Goal: Information Seeking & Learning: Learn about a topic

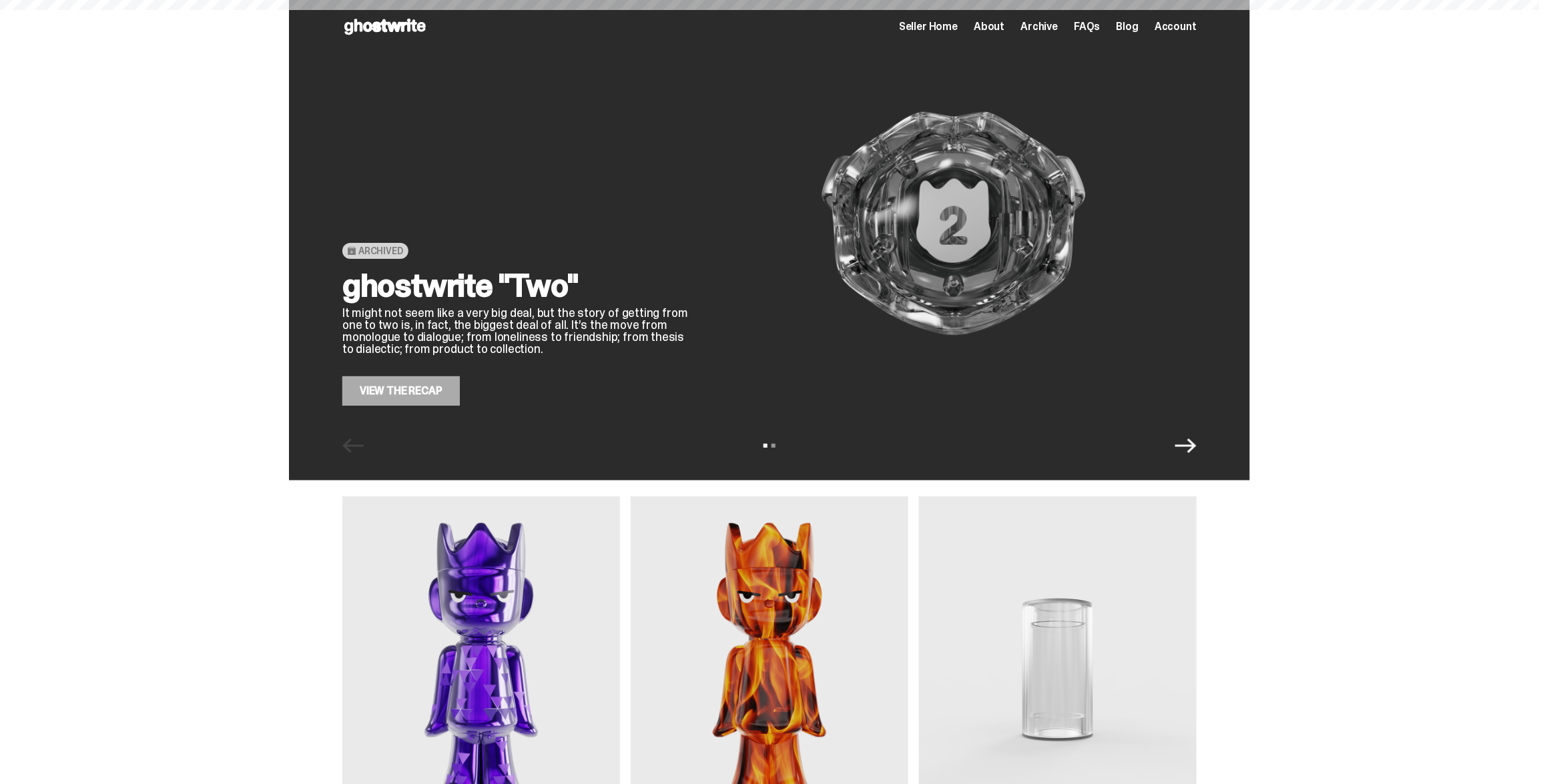
click at [932, 27] on span "Seller Home" at bounding box center [929, 27] width 59 height 11
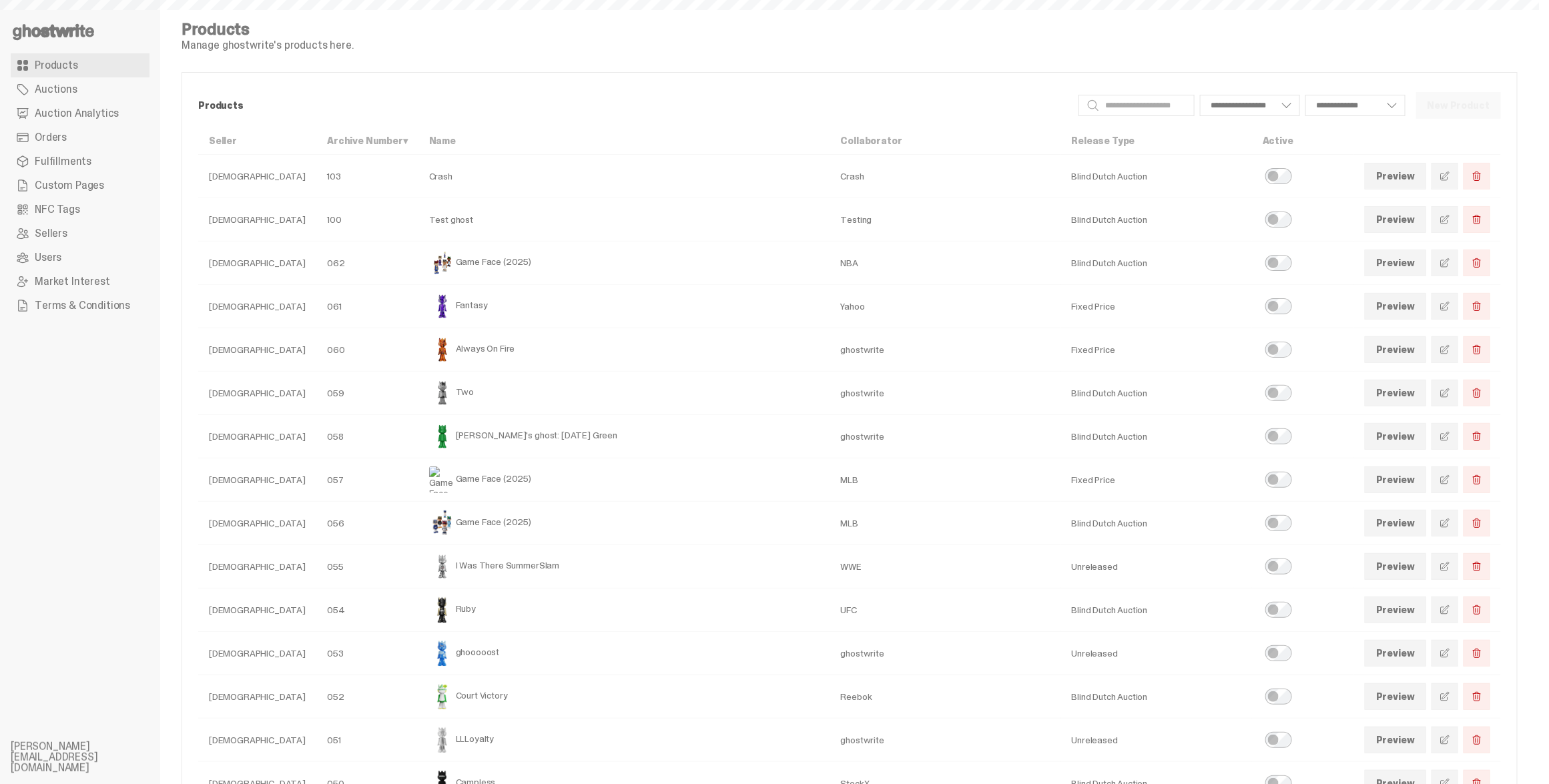
select select
click at [76, 110] on span "Auction Analytics" at bounding box center [77, 114] width 84 height 11
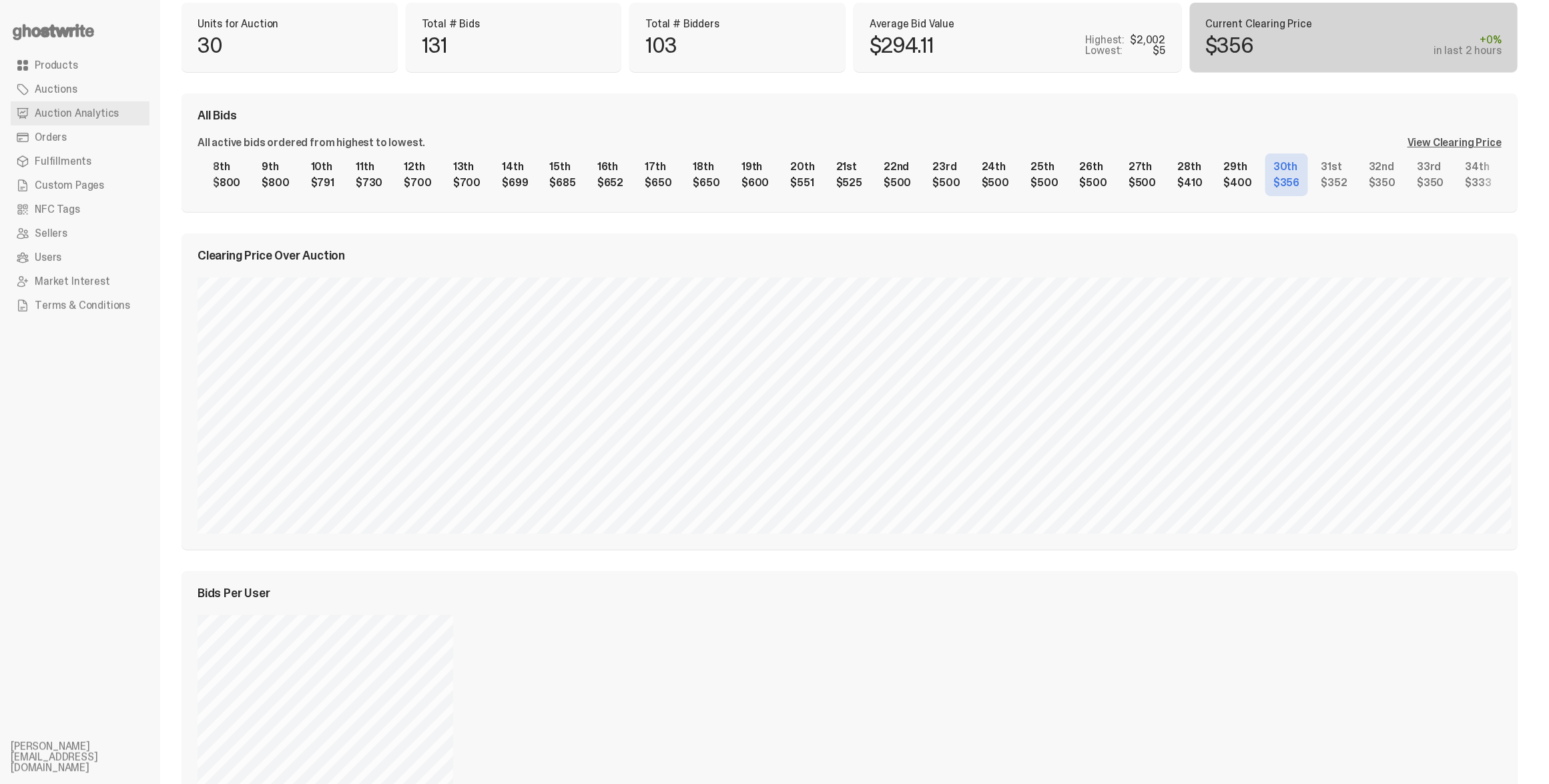
scroll to position [0, 417]
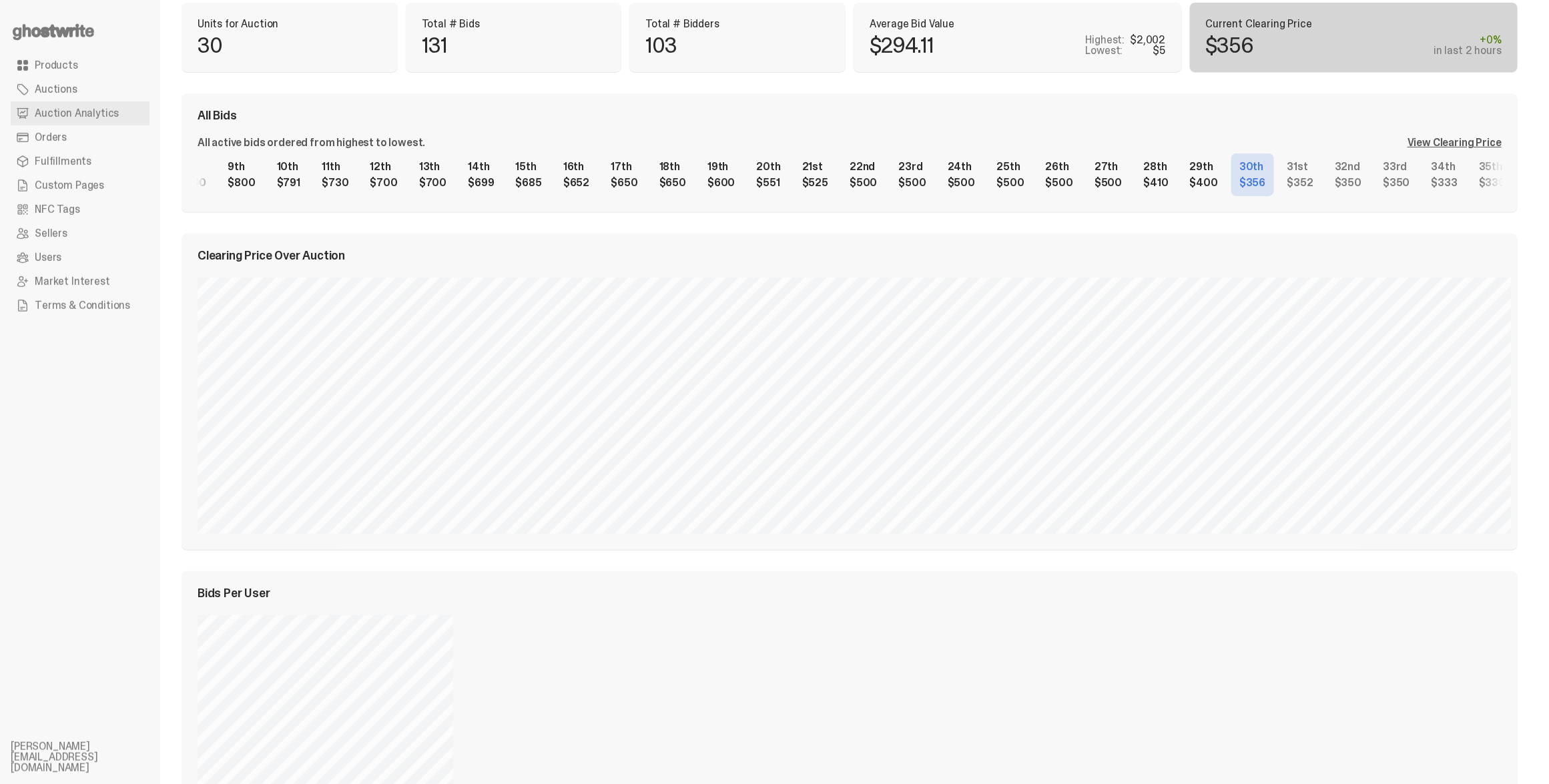
click at [1000, 196] on div "1st $2,002 2nd $1,502 3rd $1,000 4th $1,000 5th $1,000 6th $888 7th $850 8th $8…" at bounding box center [849, 175] width 1304 height 43
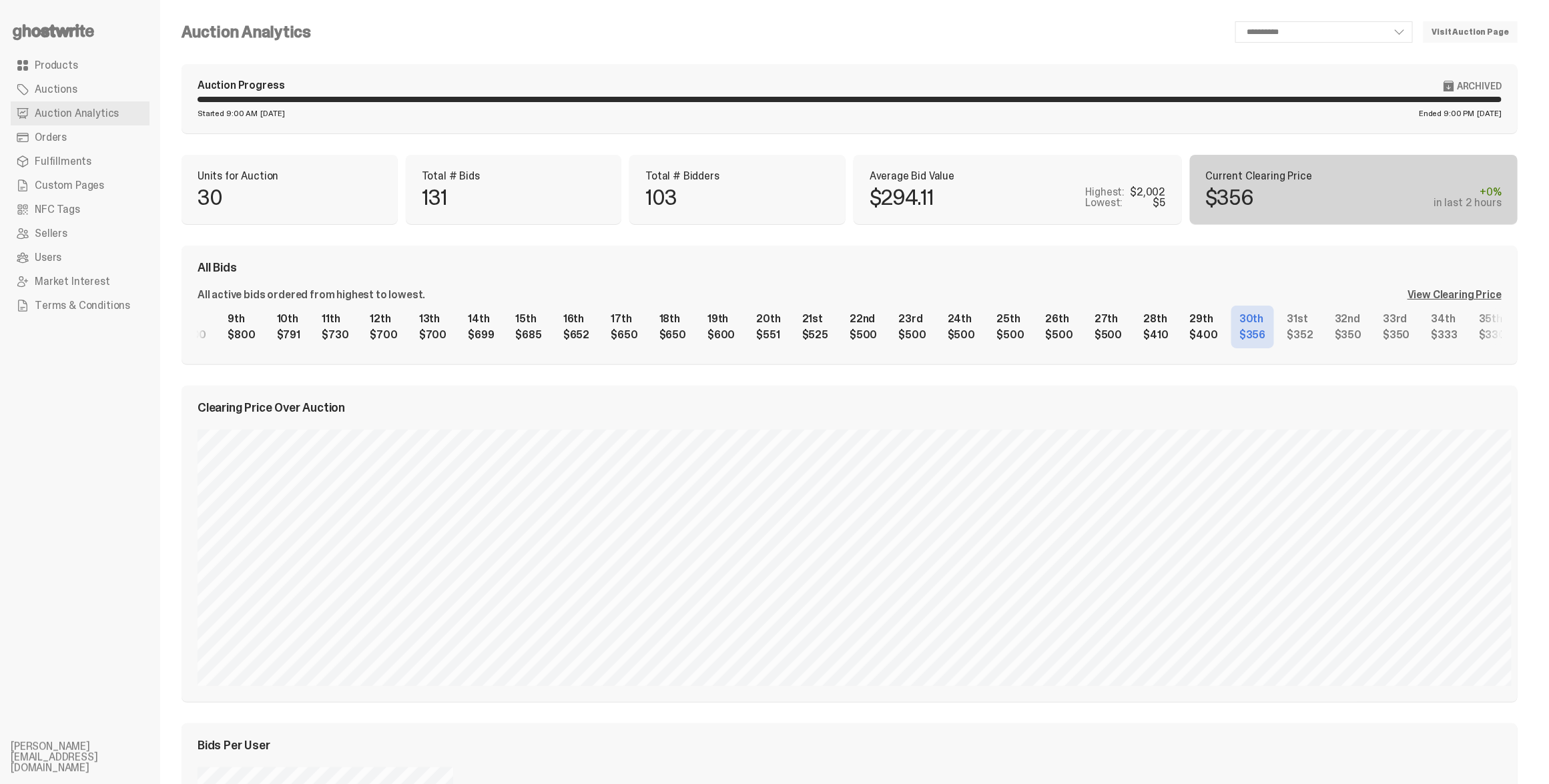
click at [1448, 292] on div "View Clearing Price" at bounding box center [1454, 295] width 94 height 11
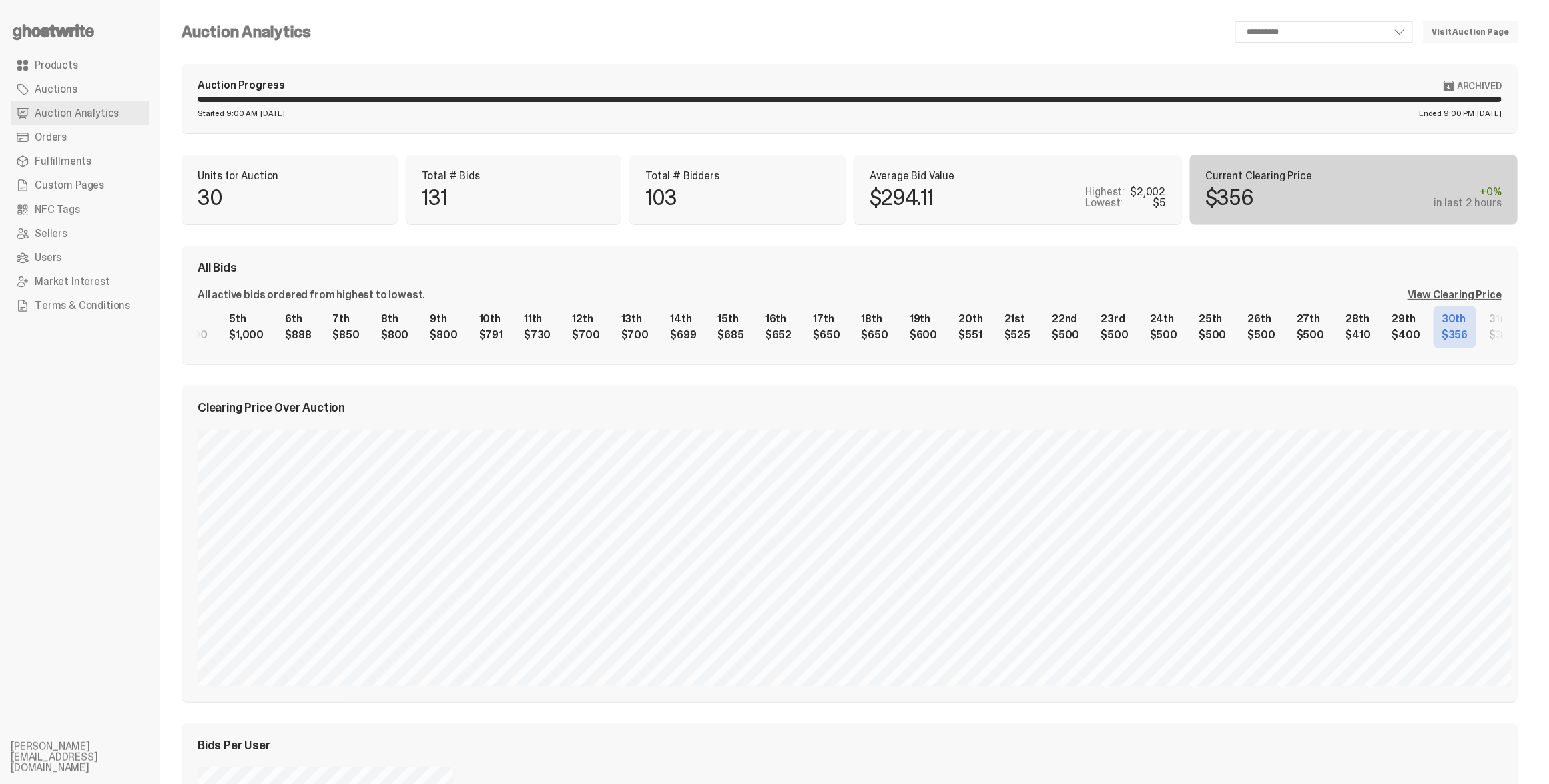
click at [890, 306] on div "1st $2,002 2nd $1,502 3rd $1,000 4th $1,000 5th $1,000 6th $888 7th $850 8th $8…" at bounding box center [849, 327] width 1304 height 43
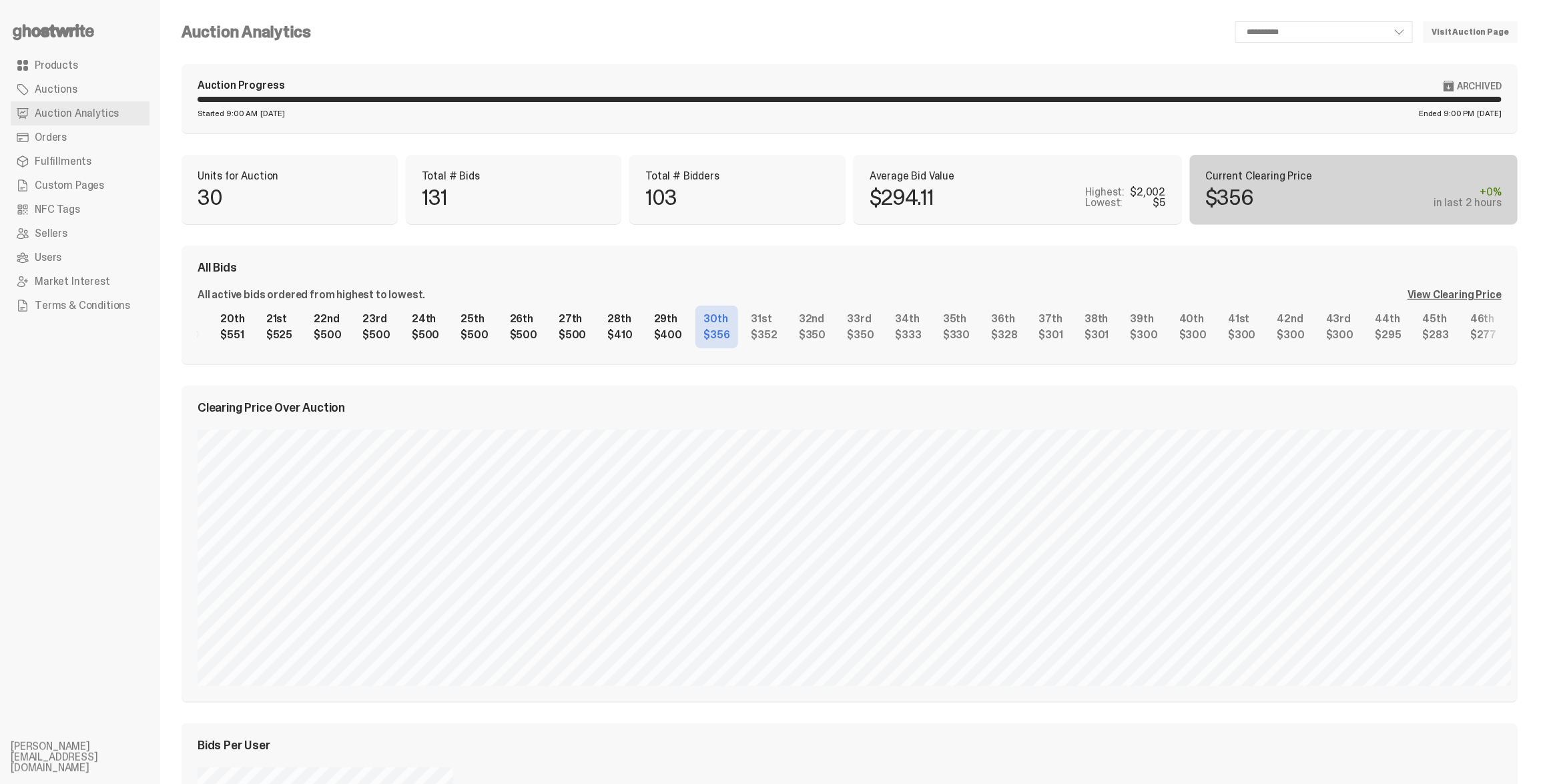
scroll to position [0, 1152]
click at [442, 348] on div "1st $2,002 2nd $1,502 3rd $1,000 4th $1,000 5th $1,000 6th $888 7th $850 8th $8…" at bounding box center [849, 327] width 1304 height 43
click at [1388, 334] on div "1st $2,002 2nd $1,502 3rd $1,000 4th $1,000 5th $1,000 6th $888 7th $850 8th $8…" at bounding box center [849, 327] width 1304 height 43
